Goal: Navigation & Orientation: Find specific page/section

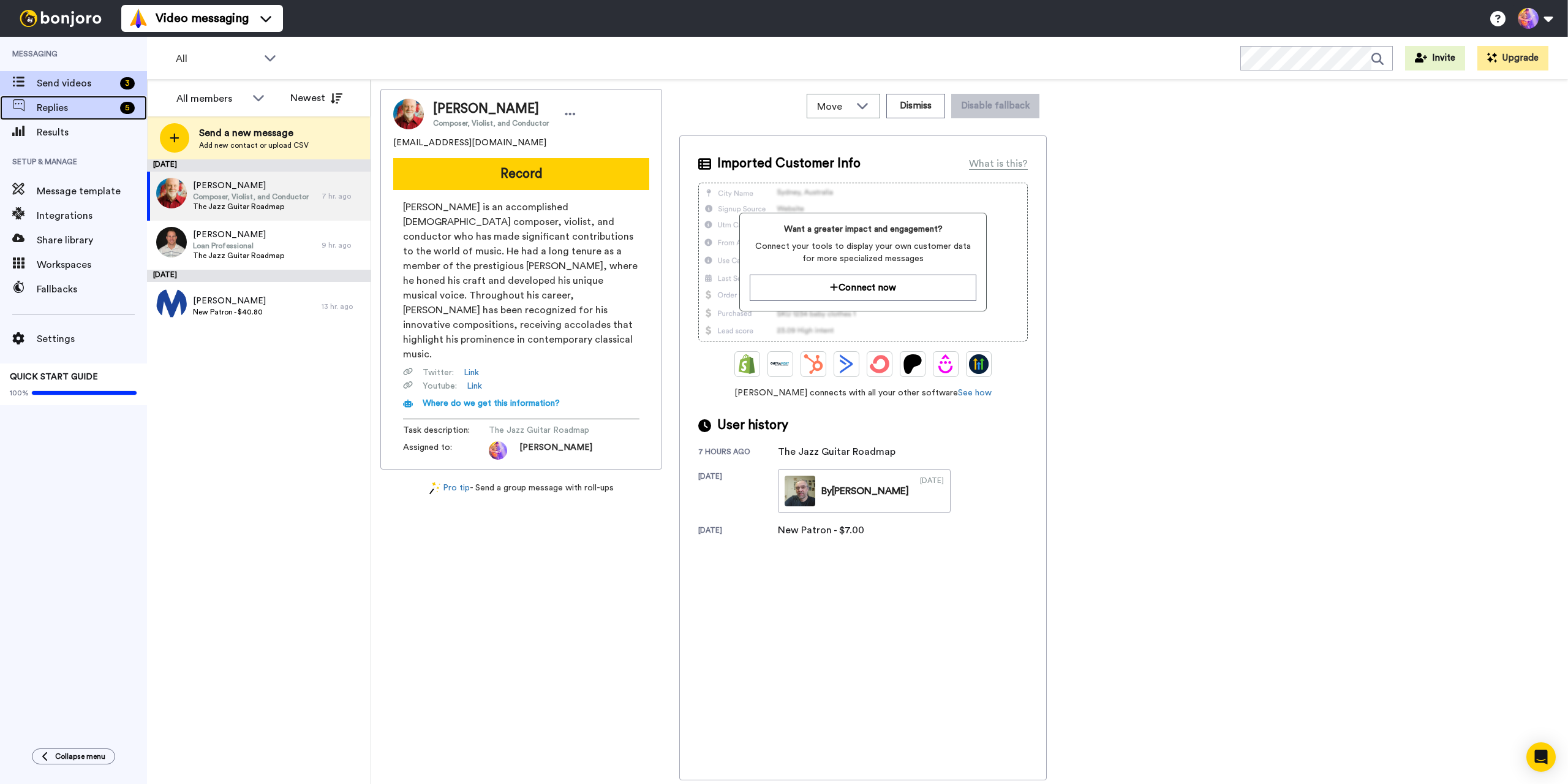
drag, startPoint x: 0, startPoint y: 0, endPoint x: 65, endPoint y: 100, distance: 119.3
click at [60, 107] on span "Replies" at bounding box center [76, 107] width 78 height 14
